Goal: Information Seeking & Learning: Understand process/instructions

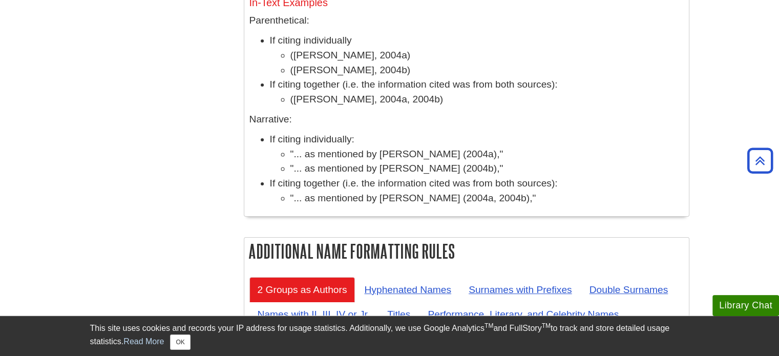
scroll to position [4091, 0]
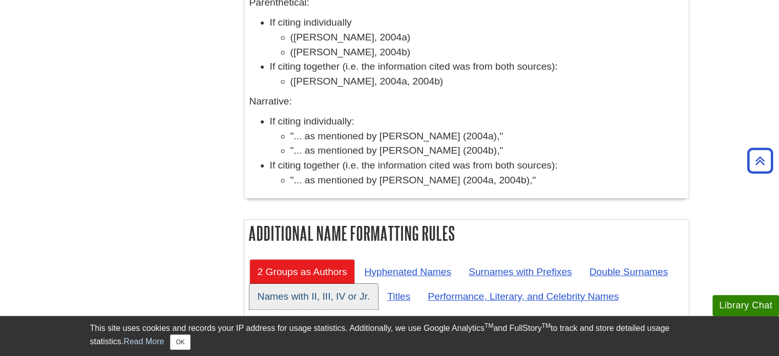
click at [320, 284] on link "Names with II, III, IV or Jr." at bounding box center [313, 296] width 129 height 25
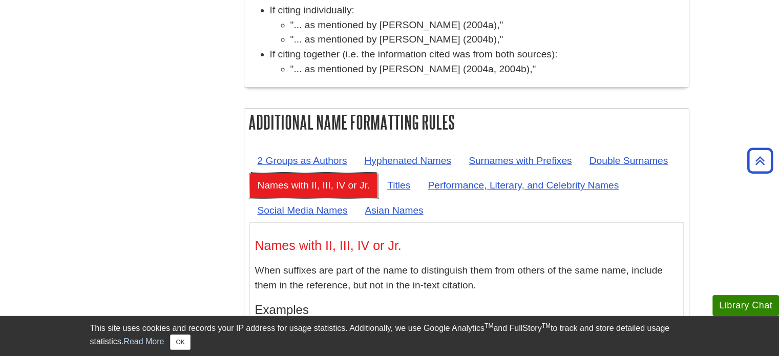
scroll to position [4142, 0]
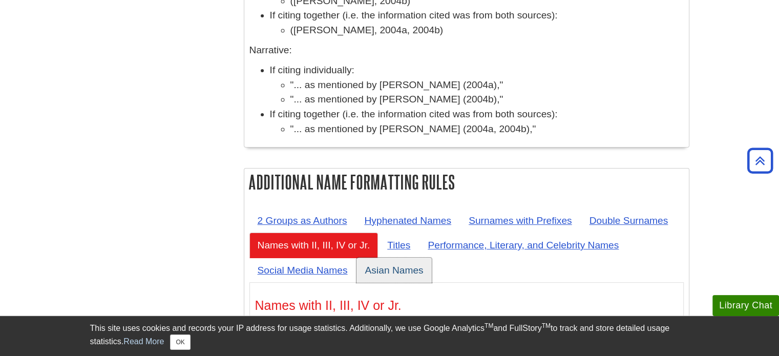
click at [407, 258] on link "Asian Names" at bounding box center [393, 270] width 75 height 25
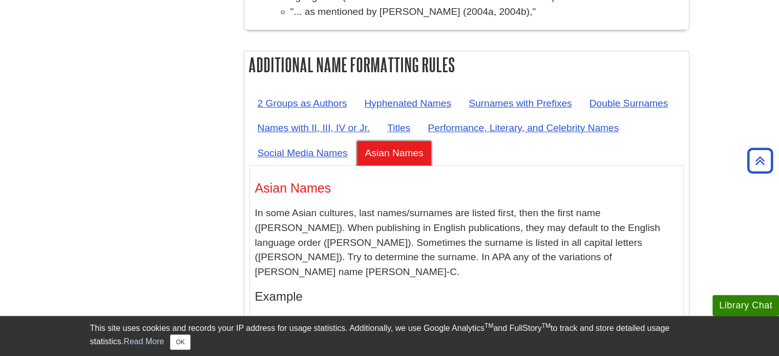
scroll to position [4194, 0]
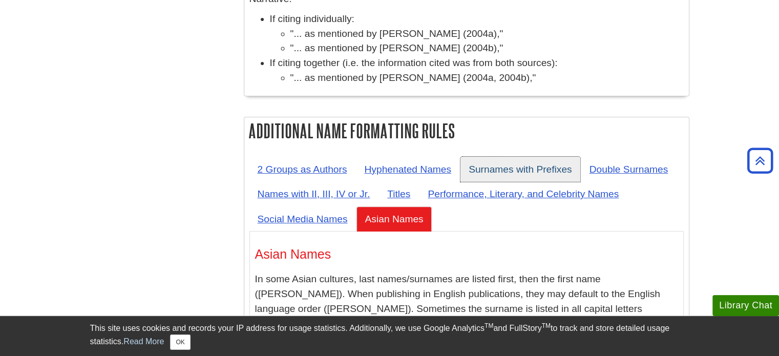
click at [526, 157] on link "Surnames with Prefixes" at bounding box center [520, 169] width 120 height 25
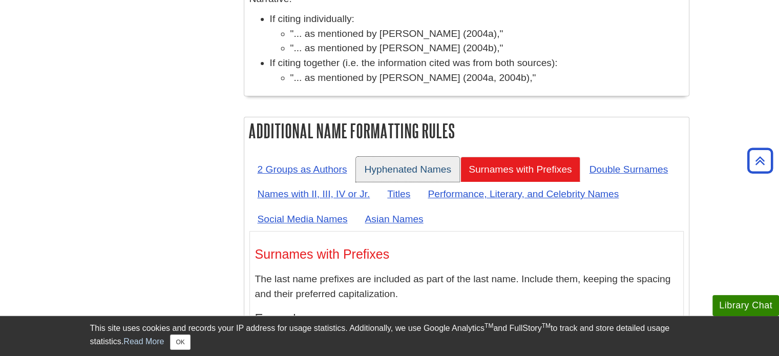
click at [410, 157] on link "Hyphenated Names" at bounding box center [407, 169] width 103 height 25
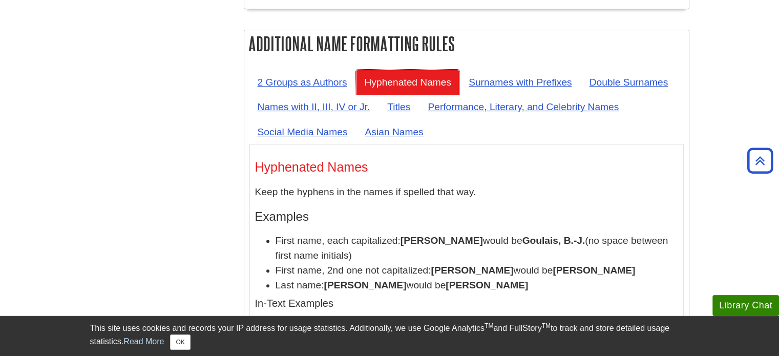
scroll to position [4245, 0]
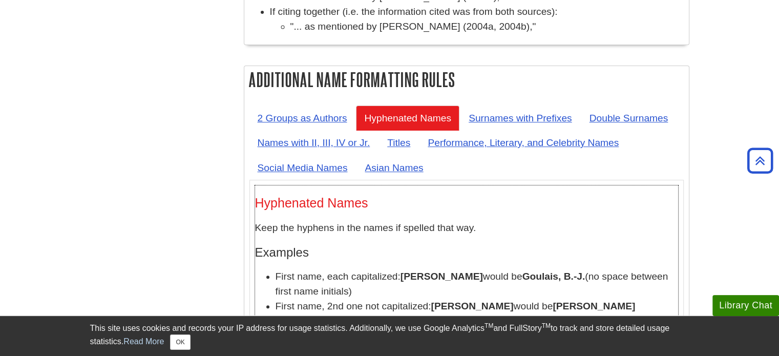
click at [621, 196] on div "Hyphenated Names Keep the hyphens in the names if spelled that way. Examples Fi…" at bounding box center [466, 340] width 423 height 288
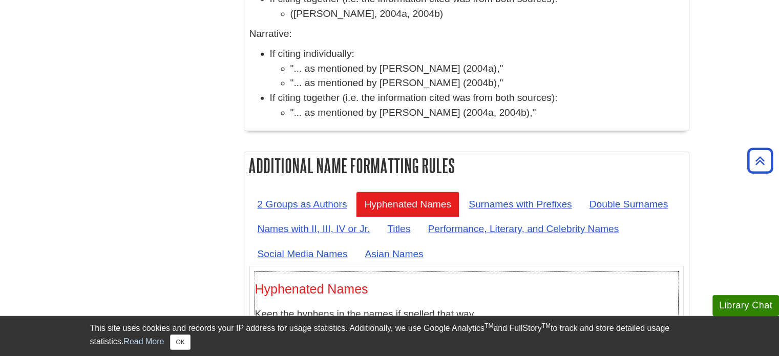
scroll to position [4142, 0]
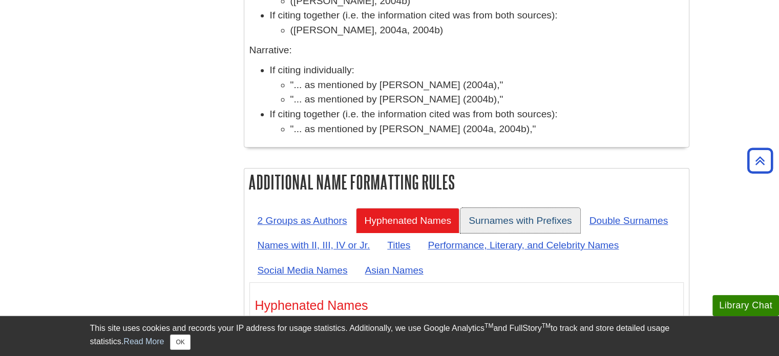
click at [492, 208] on link "Surnames with Prefixes" at bounding box center [520, 220] width 120 height 25
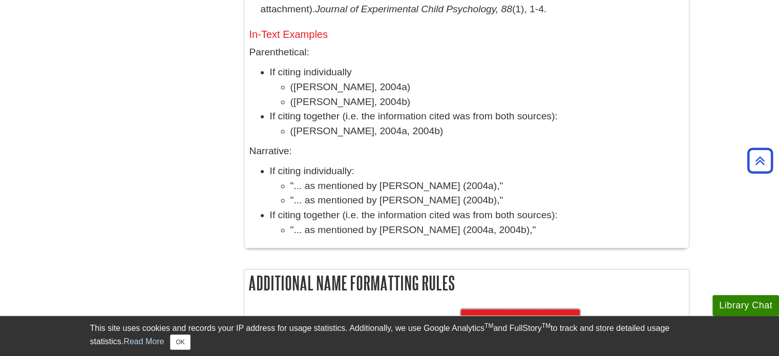
scroll to position [4040, 0]
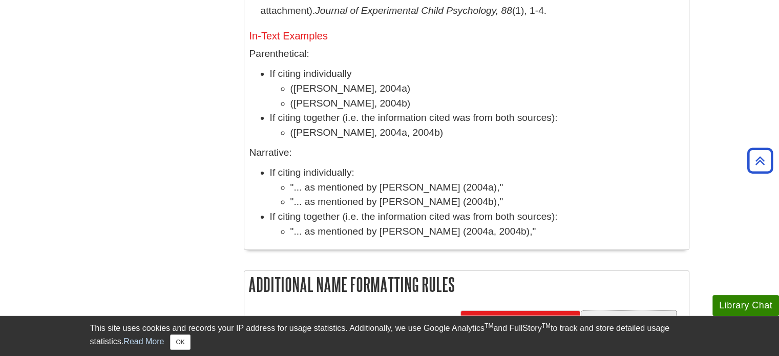
click at [629, 310] on link "Double Surnames" at bounding box center [628, 322] width 95 height 25
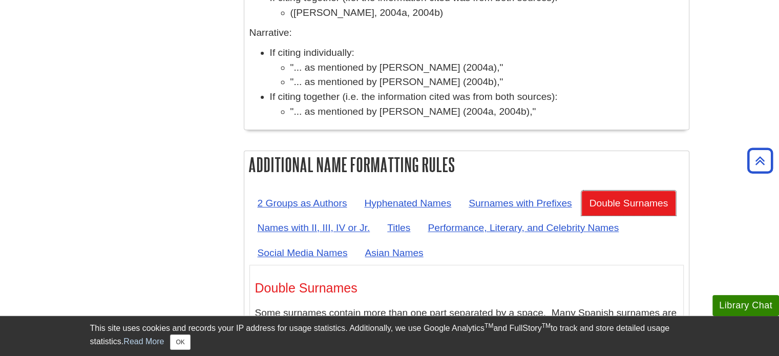
scroll to position [4142, 0]
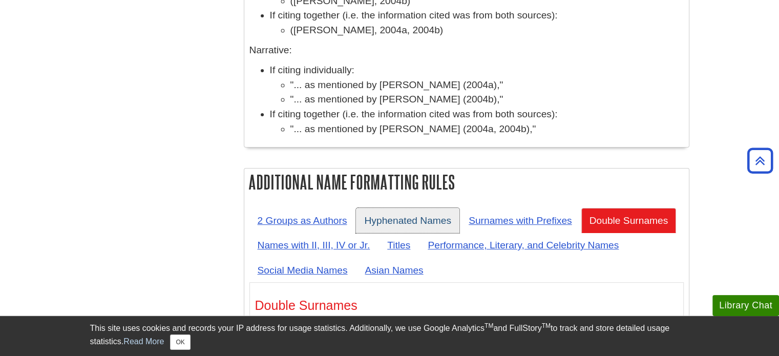
click at [403, 208] on link "Hyphenated Names" at bounding box center [407, 220] width 103 height 25
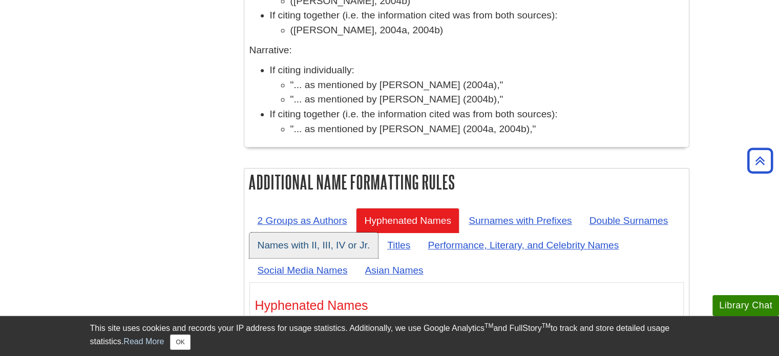
click at [352, 233] on link "Names with II, III, IV or Jr." at bounding box center [313, 245] width 129 height 25
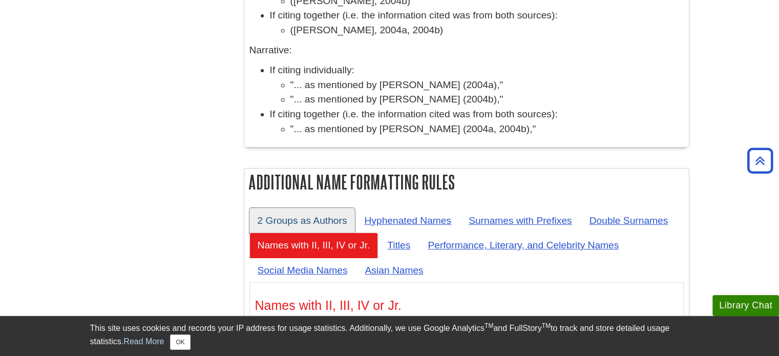
click at [299, 208] on link "2 Groups as Authors" at bounding box center [302, 220] width 106 height 25
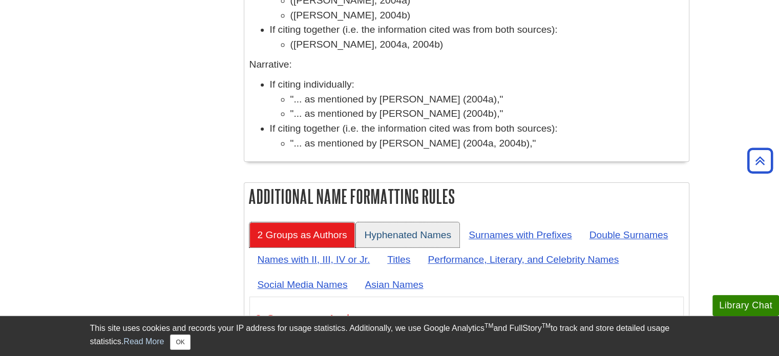
scroll to position [4091, 0]
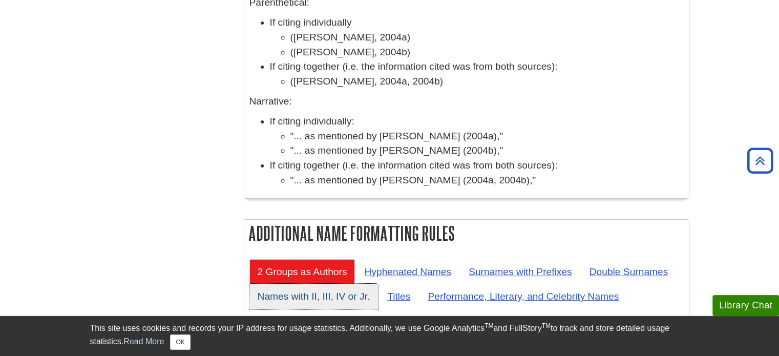
click at [337, 284] on link "Names with II, III, IV or Jr." at bounding box center [313, 296] width 129 height 25
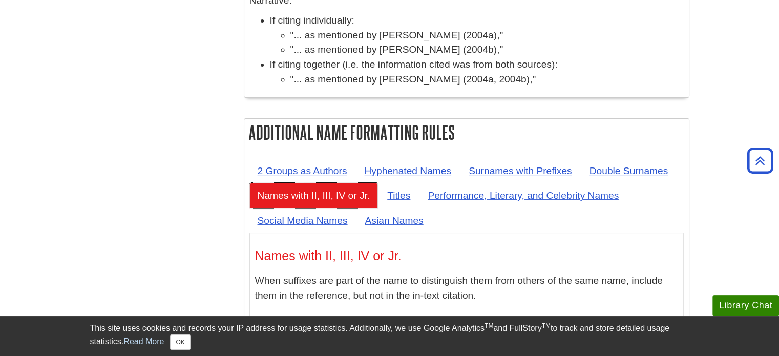
scroll to position [4194, 0]
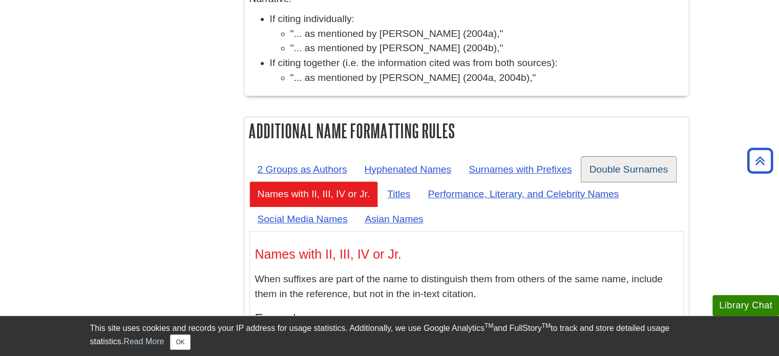
click at [604, 157] on link "Double Surnames" at bounding box center [628, 169] width 95 height 25
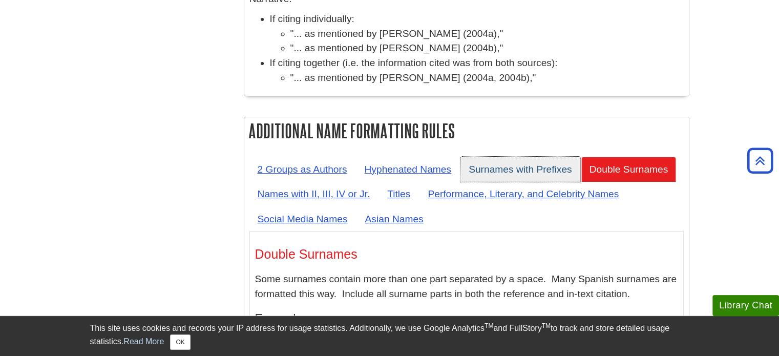
click at [523, 157] on link "Surnames with Prefixes" at bounding box center [520, 169] width 120 height 25
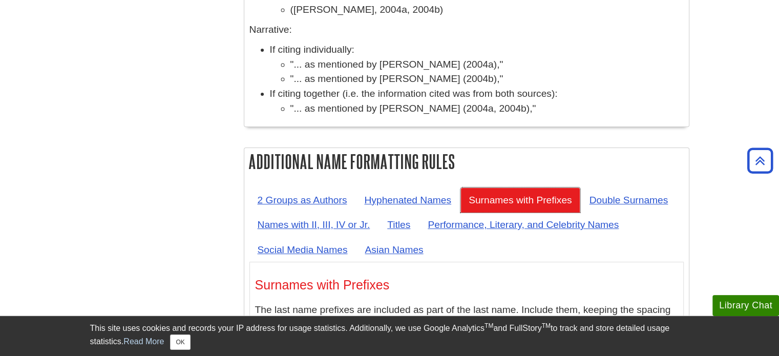
scroll to position [4142, 0]
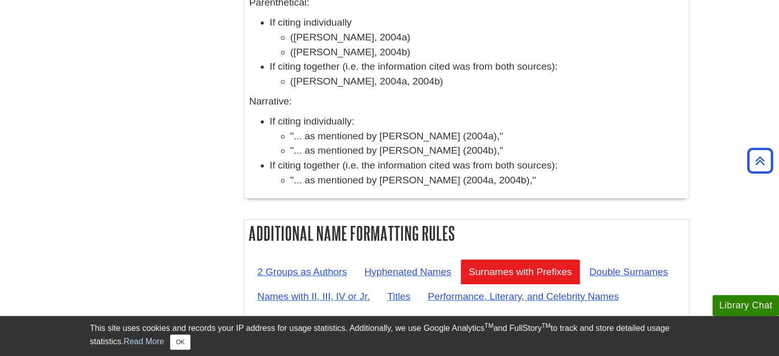
scroll to position [3681, 0]
